Goal: Find specific page/section: Find specific page/section

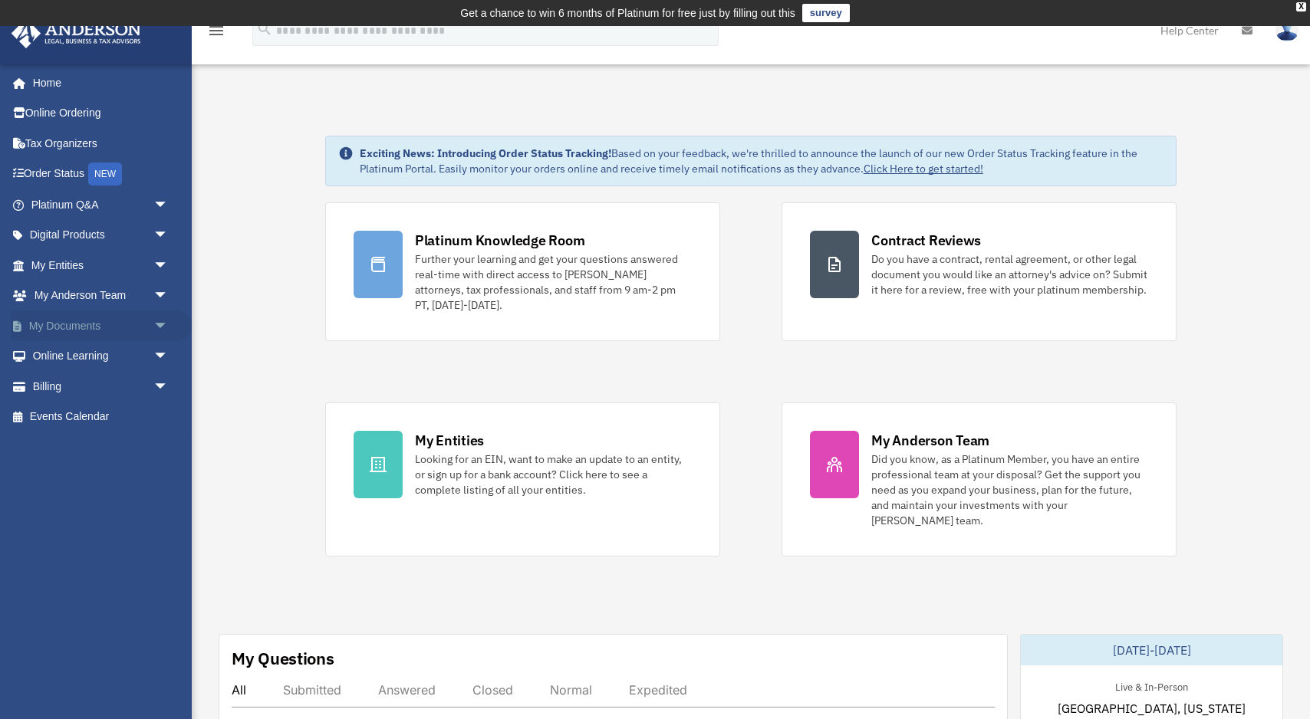
click at [126, 322] on link "My Documents arrow_drop_down" at bounding box center [101, 326] width 181 height 31
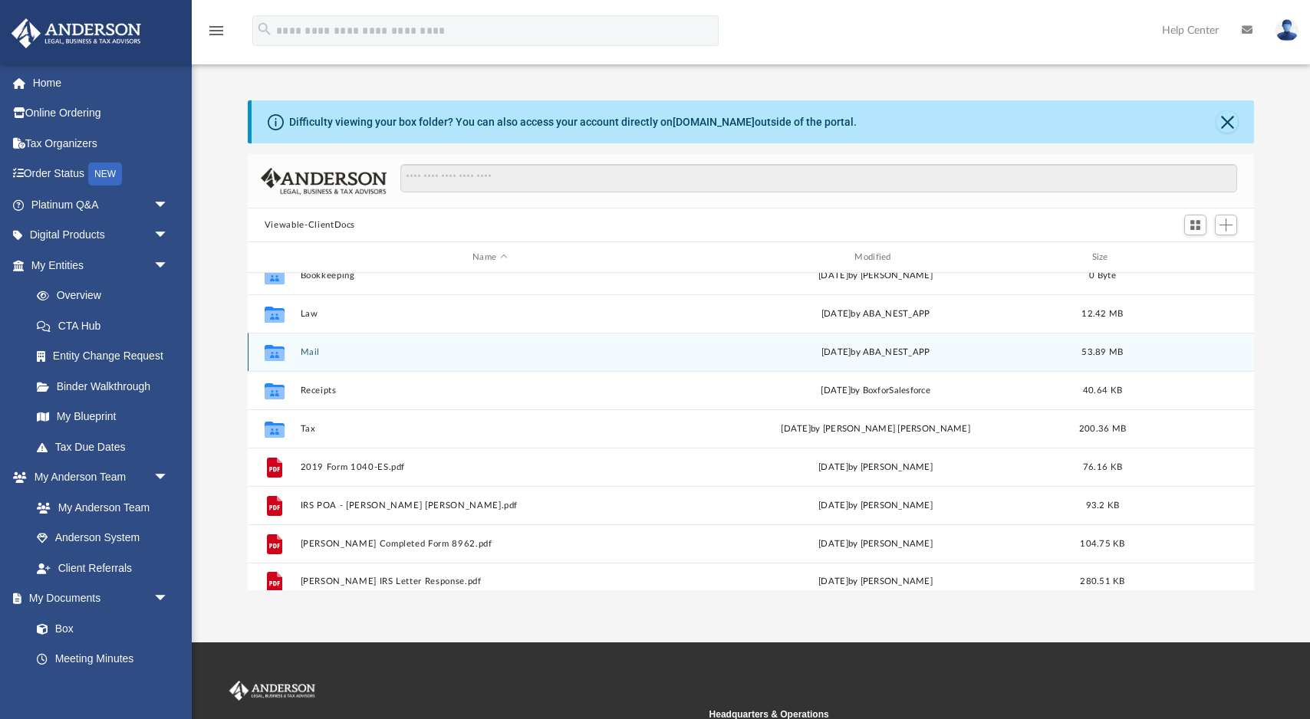
scroll to position [27, 0]
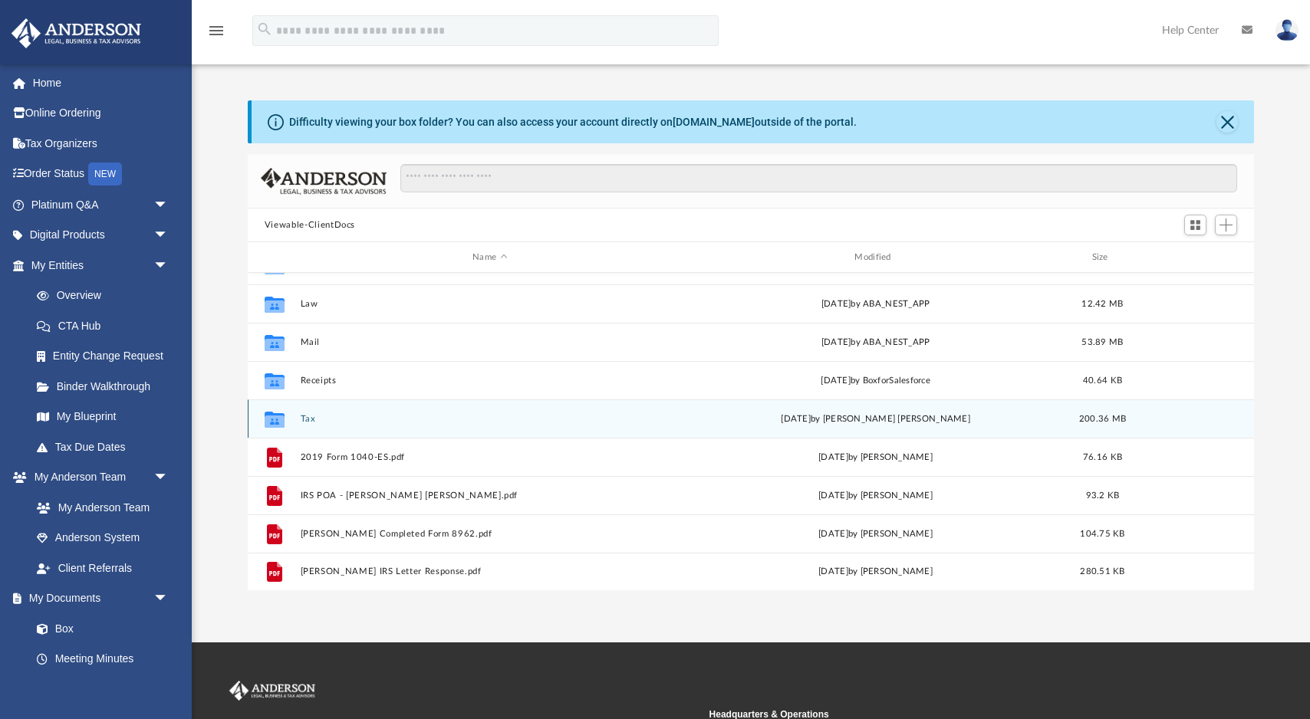
click at [464, 423] on div "Collaborated Folder Tax [DATE] by [PERSON_NAME] [PERSON_NAME] 200.36 MB" at bounding box center [751, 418] width 1006 height 38
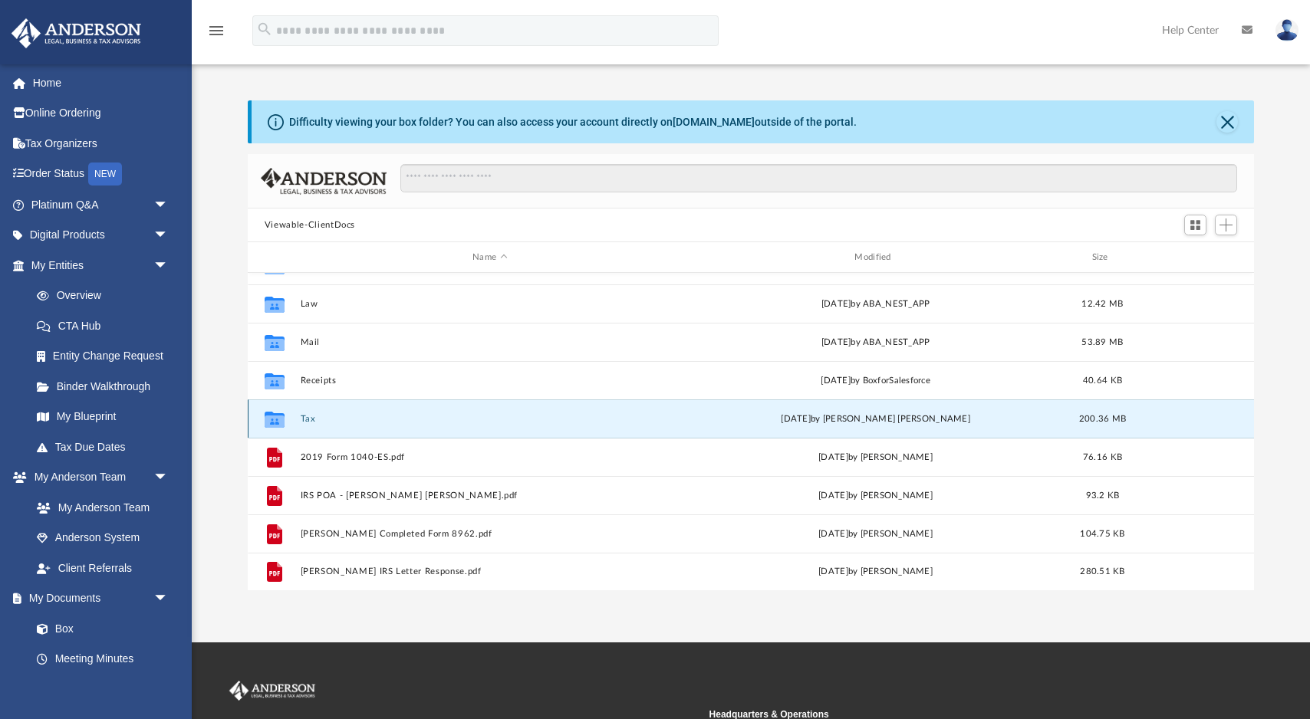
click at [304, 418] on button "Tax" at bounding box center [489, 419] width 379 height 10
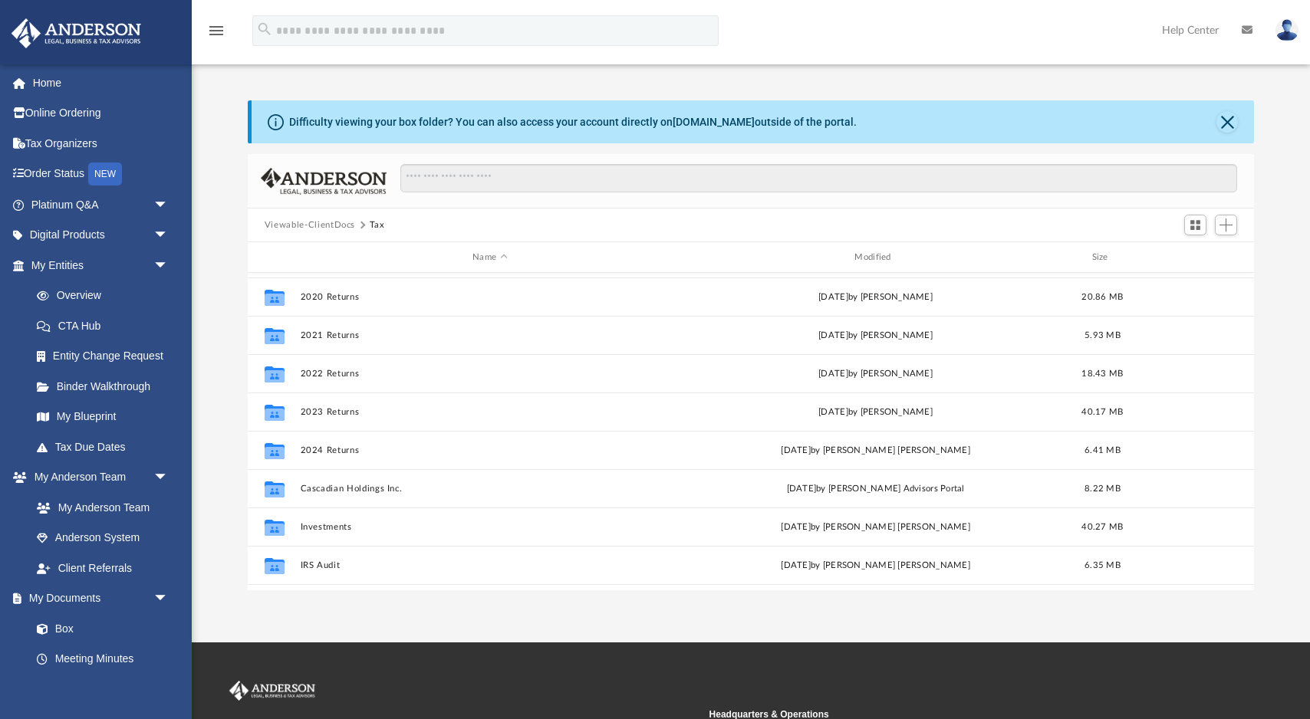
scroll to position [256, 0]
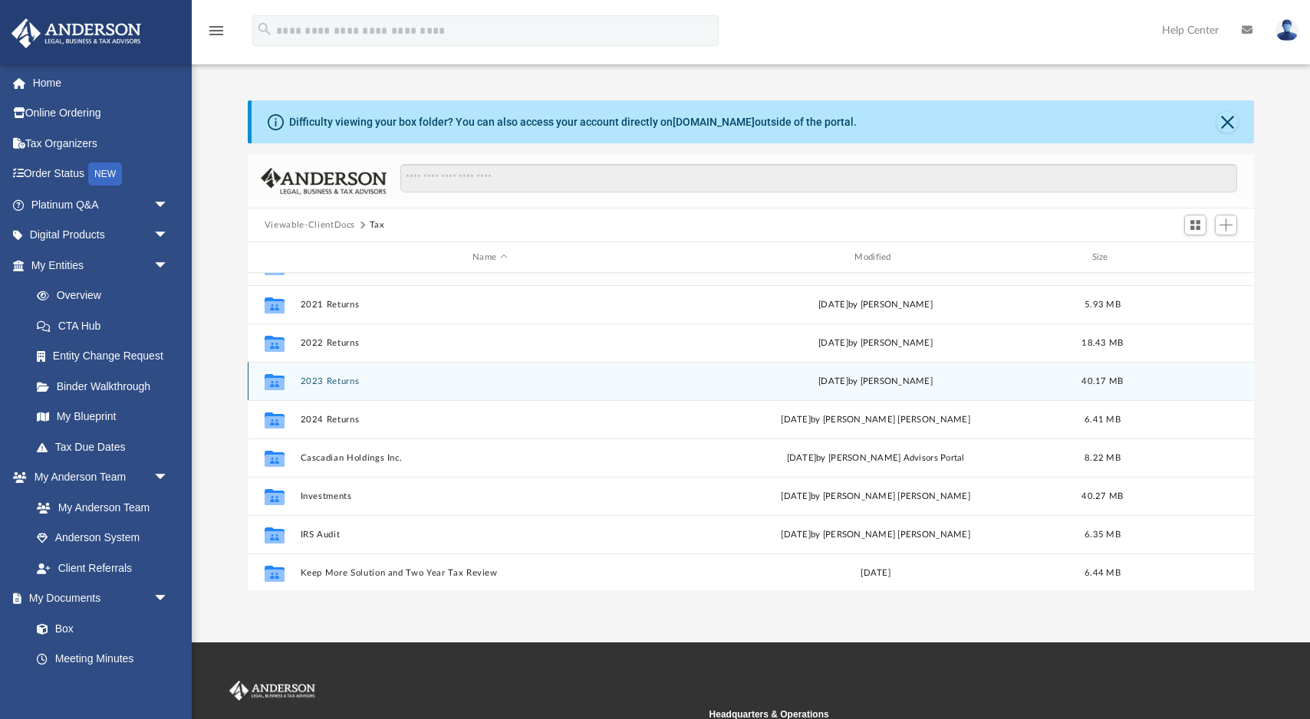
click at [337, 383] on button "2023 Returns" at bounding box center [489, 381] width 379 height 10
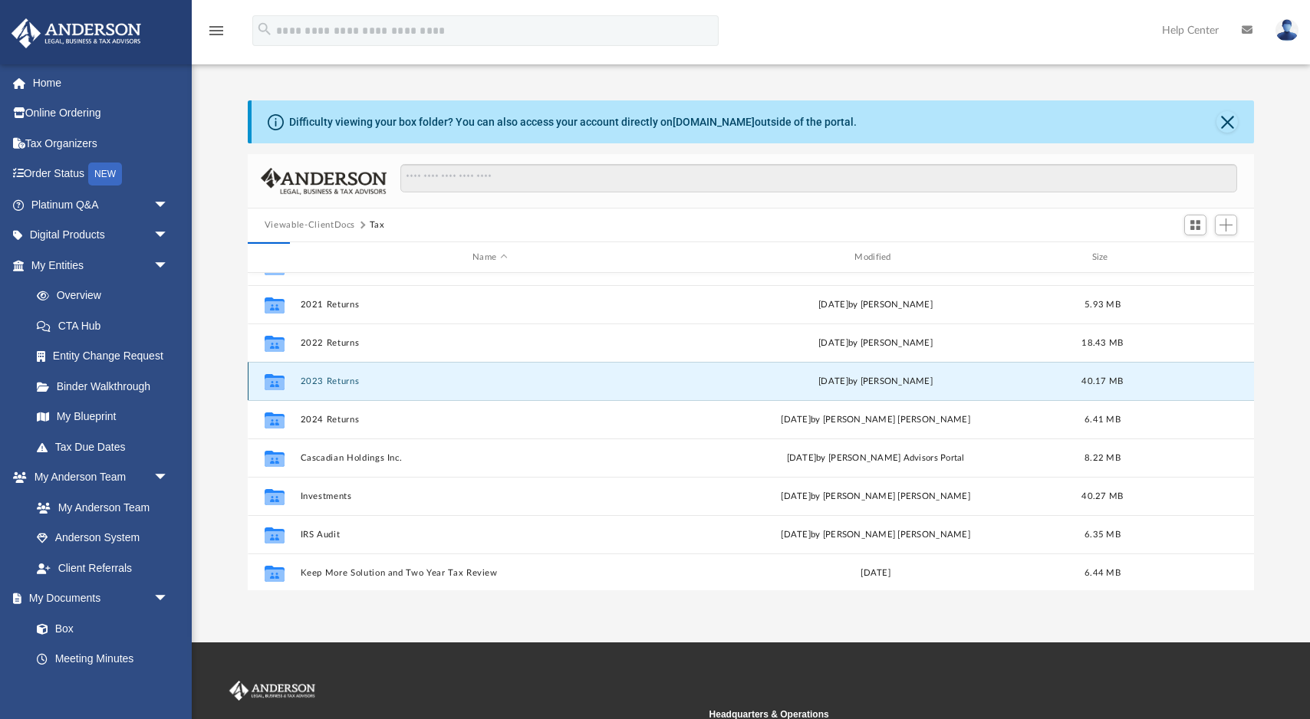
scroll to position [0, 0]
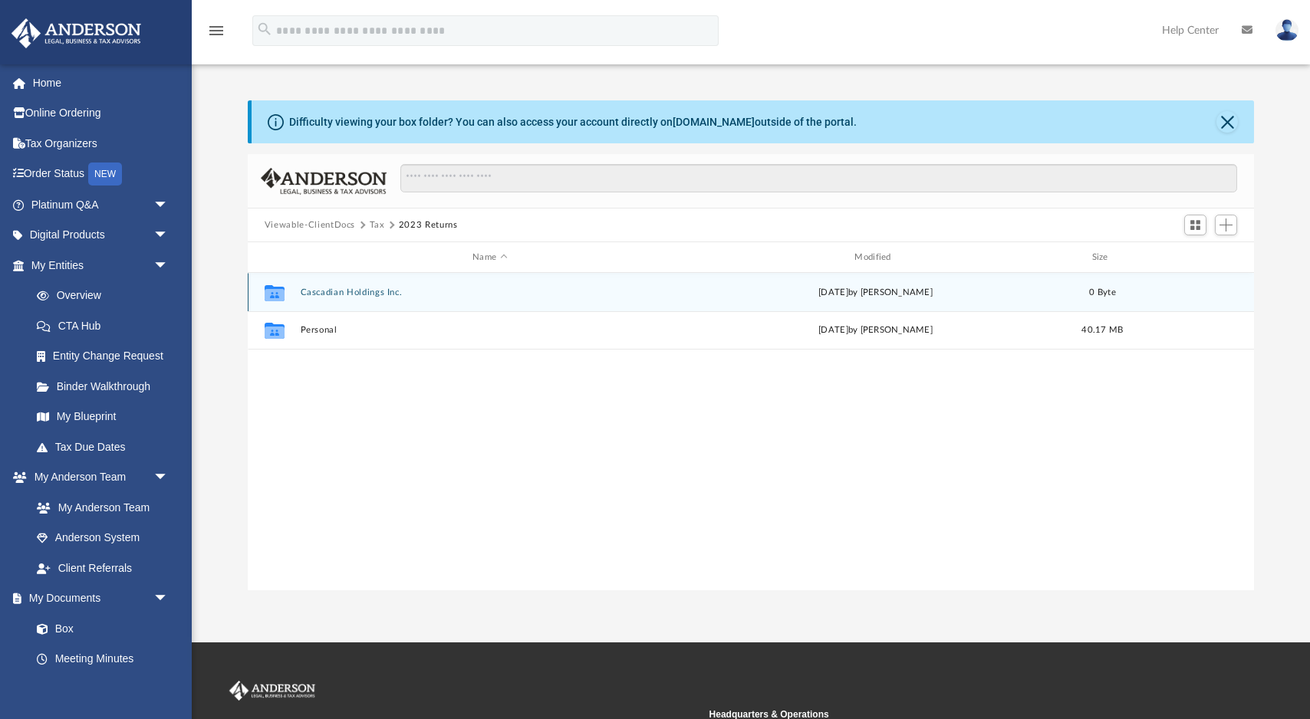
click at [373, 295] on button "Cascadian Holdings Inc." at bounding box center [489, 293] width 379 height 10
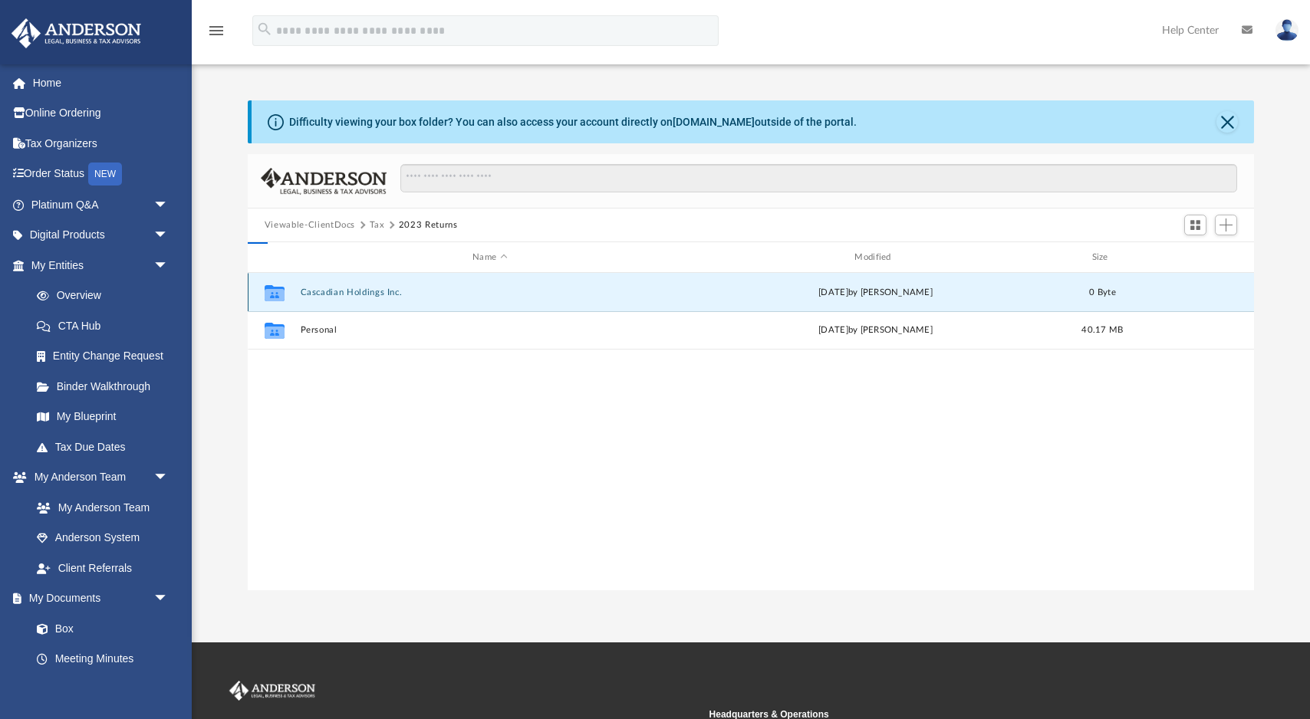
click at [373, 295] on button "Cascadian Holdings Inc." at bounding box center [489, 293] width 379 height 10
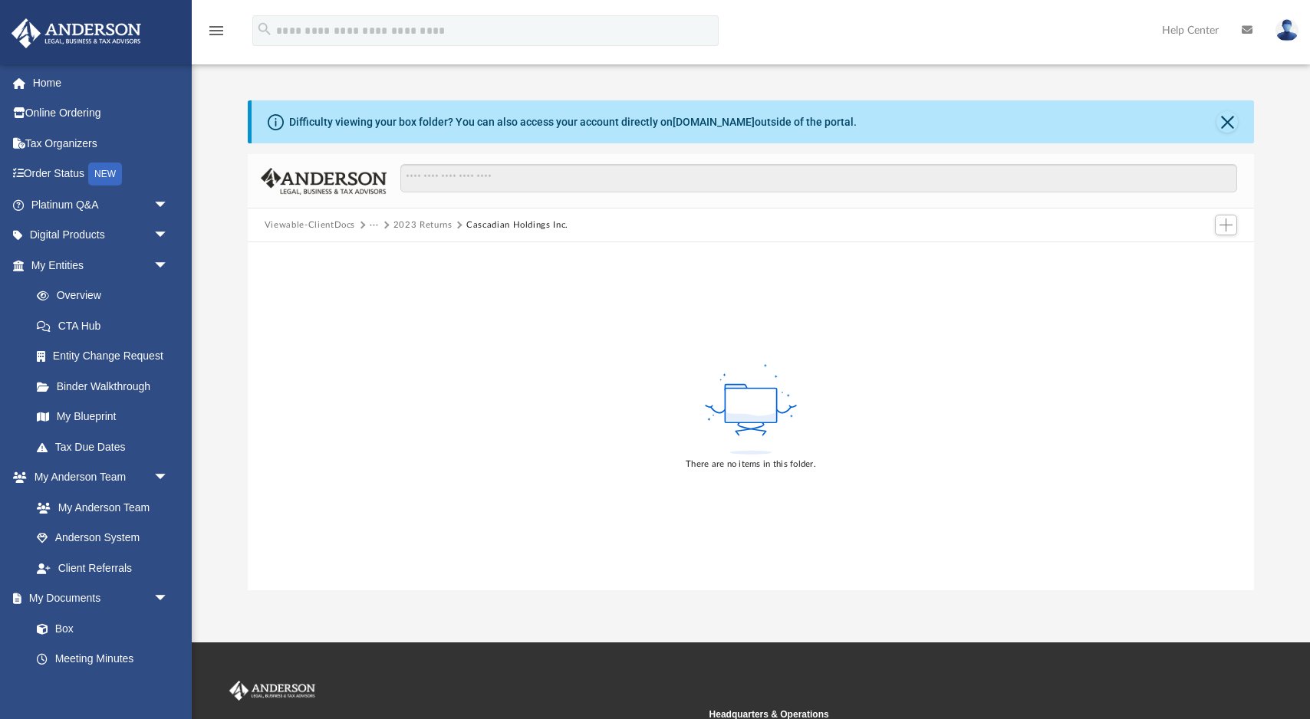
click at [439, 228] on button "2023 Returns" at bounding box center [422, 226] width 59 height 14
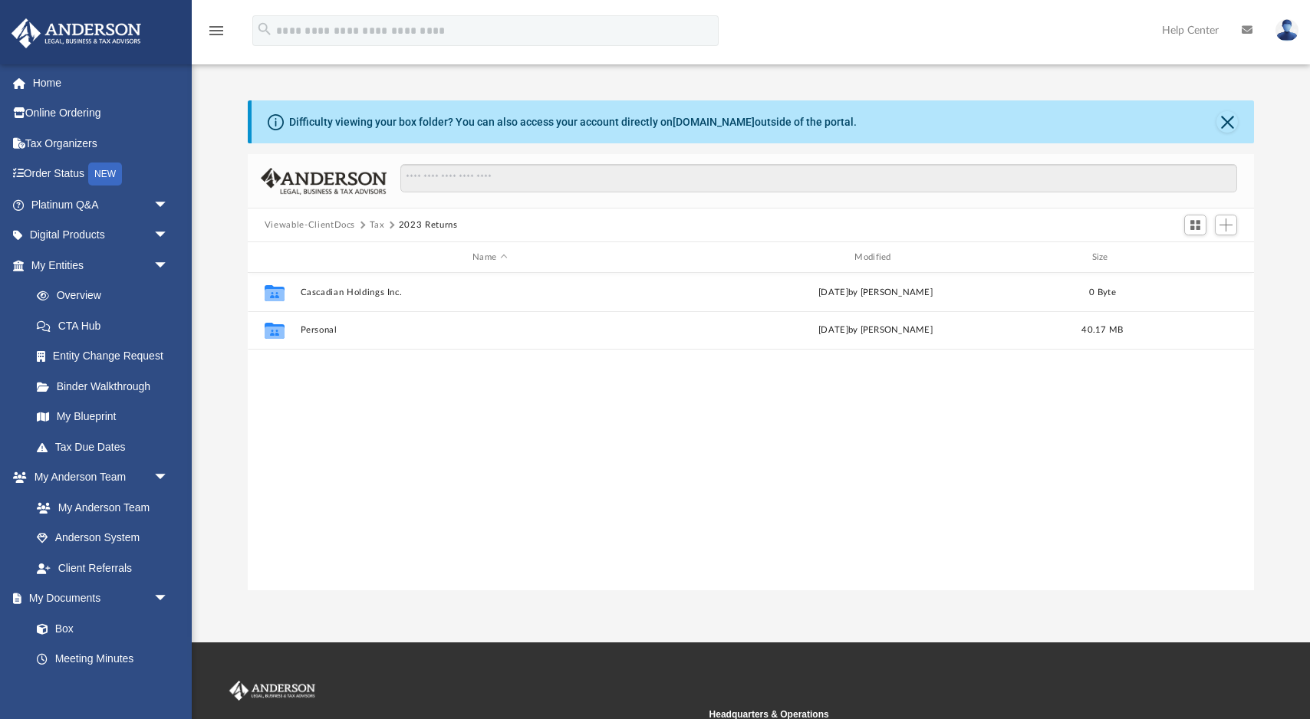
scroll to position [348, 1006]
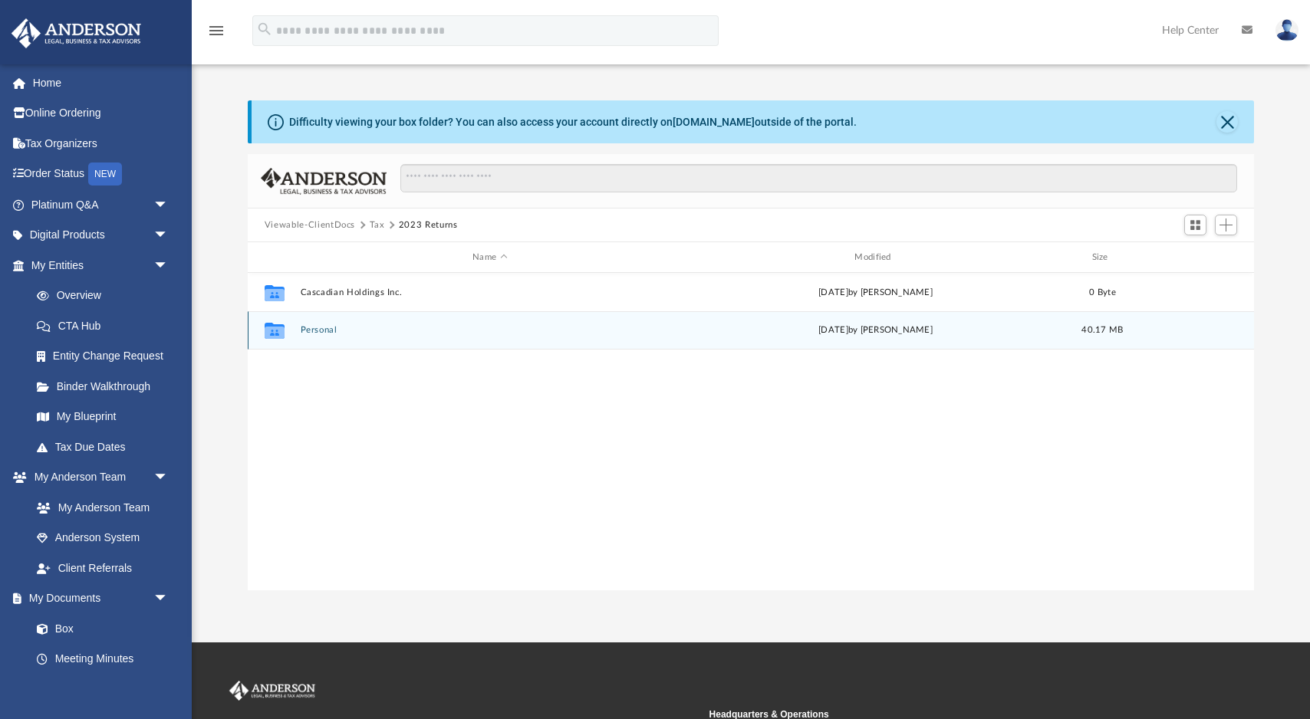
click at [307, 337] on div "Collaborated Folder Personal [DATE] by [PERSON_NAME] 40.17 MB" at bounding box center [751, 330] width 1006 height 38
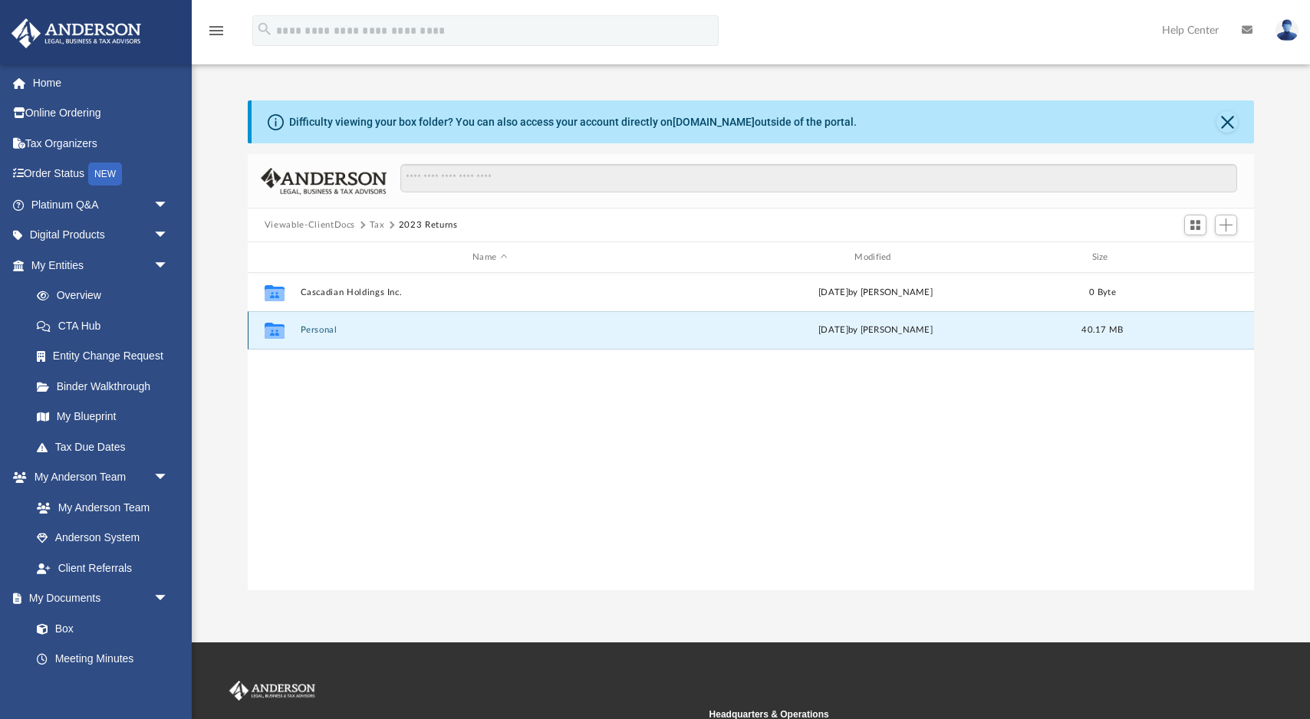
click at [307, 337] on div "Collaborated Folder Personal [DATE] by [PERSON_NAME] 40.17 MB" at bounding box center [751, 330] width 1006 height 38
click at [311, 331] on button "Personal" at bounding box center [489, 330] width 379 height 10
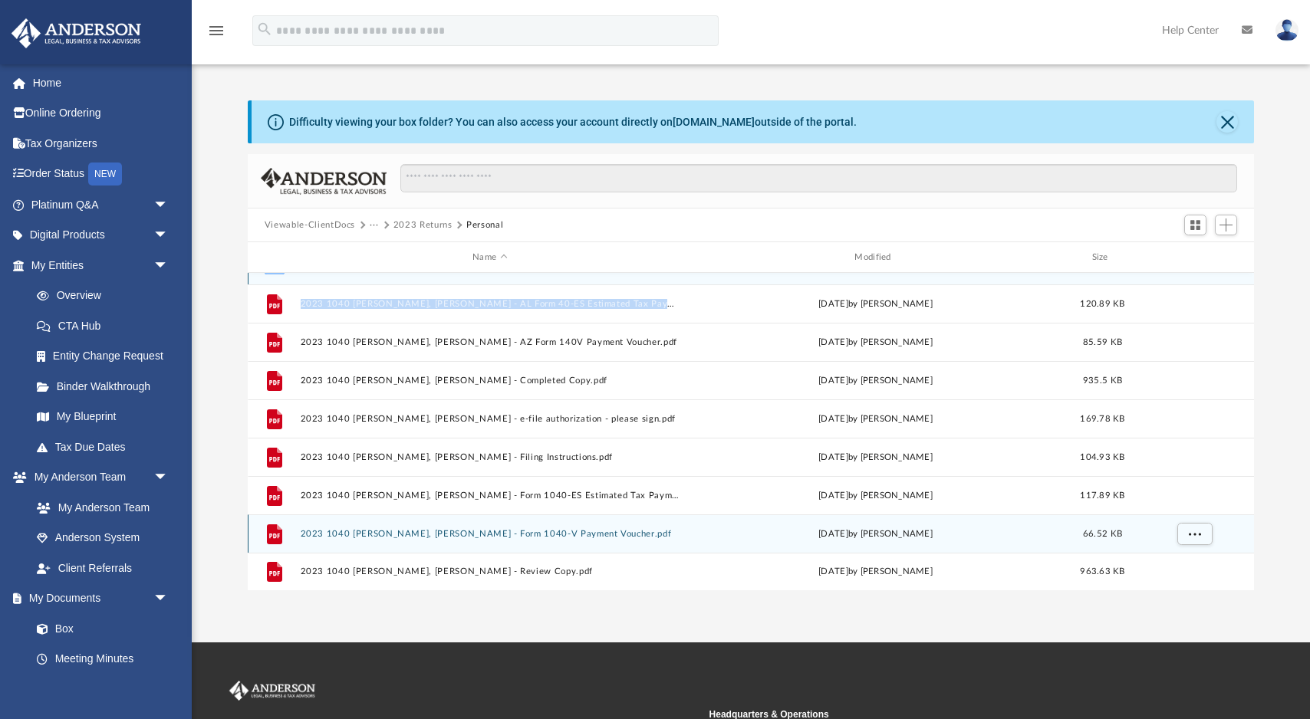
scroll to position [0, 0]
